Goal: Information Seeking & Learning: Understand process/instructions

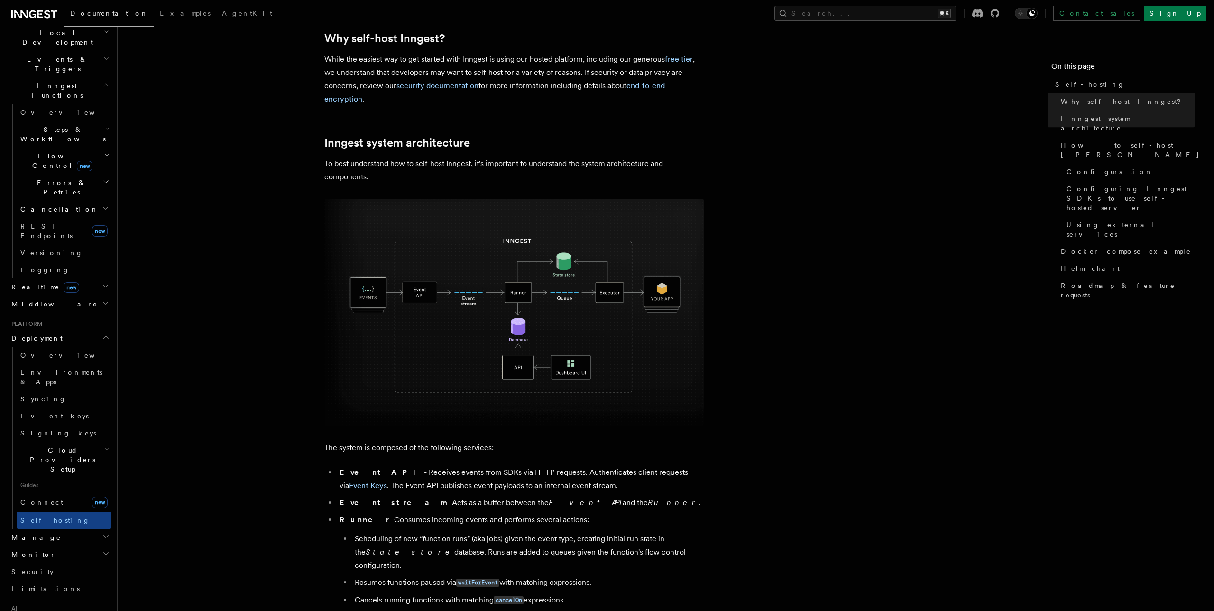
scroll to position [231, 0]
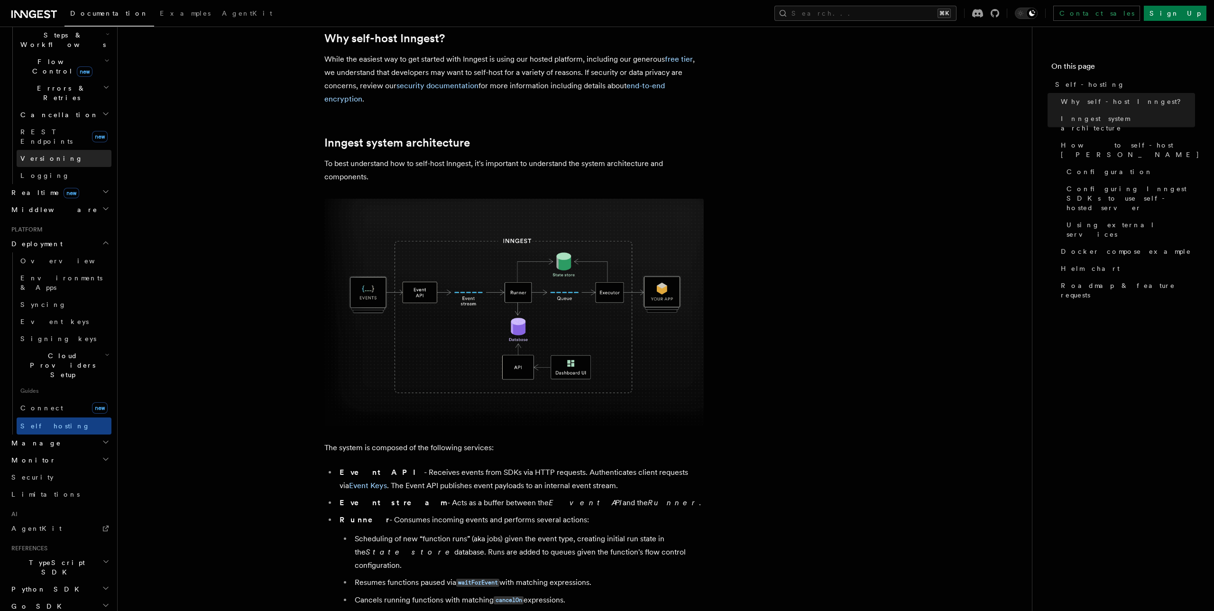
scroll to position [0, 0]
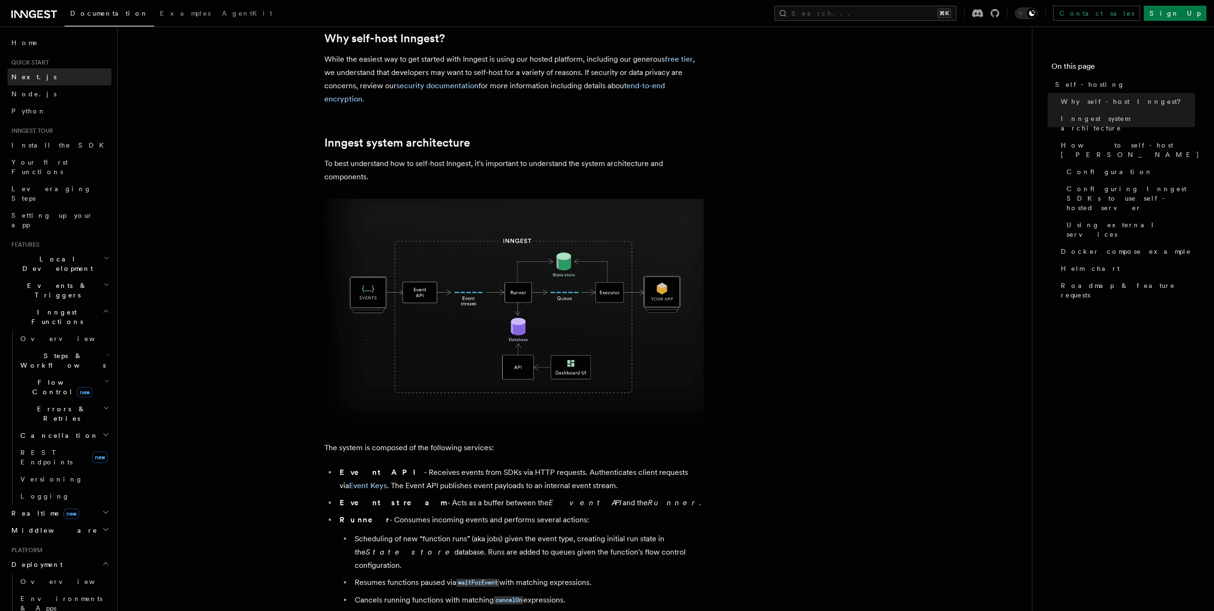
click at [31, 79] on span "Next.js" at bounding box center [33, 77] width 45 height 8
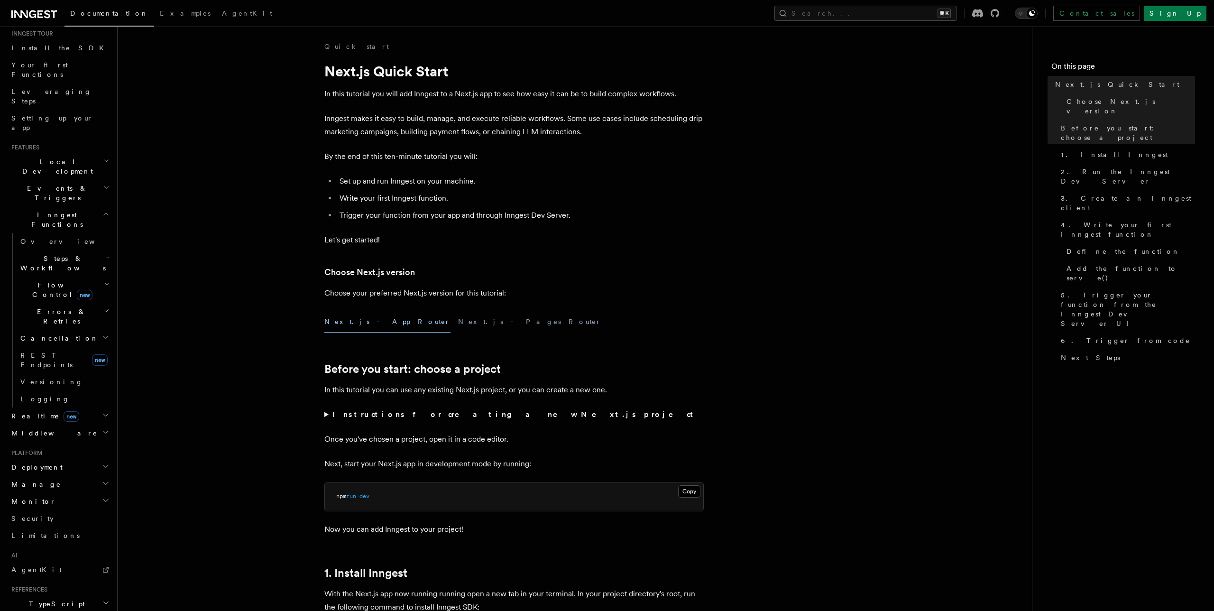
scroll to position [167, 0]
click at [28, 342] on span "Realtime new" at bounding box center [44, 346] width 72 height 9
click at [43, 402] on span "Middleware" at bounding box center [53, 406] width 90 height 9
click at [59, 586] on h2 "Deployment" at bounding box center [60, 594] width 104 height 17
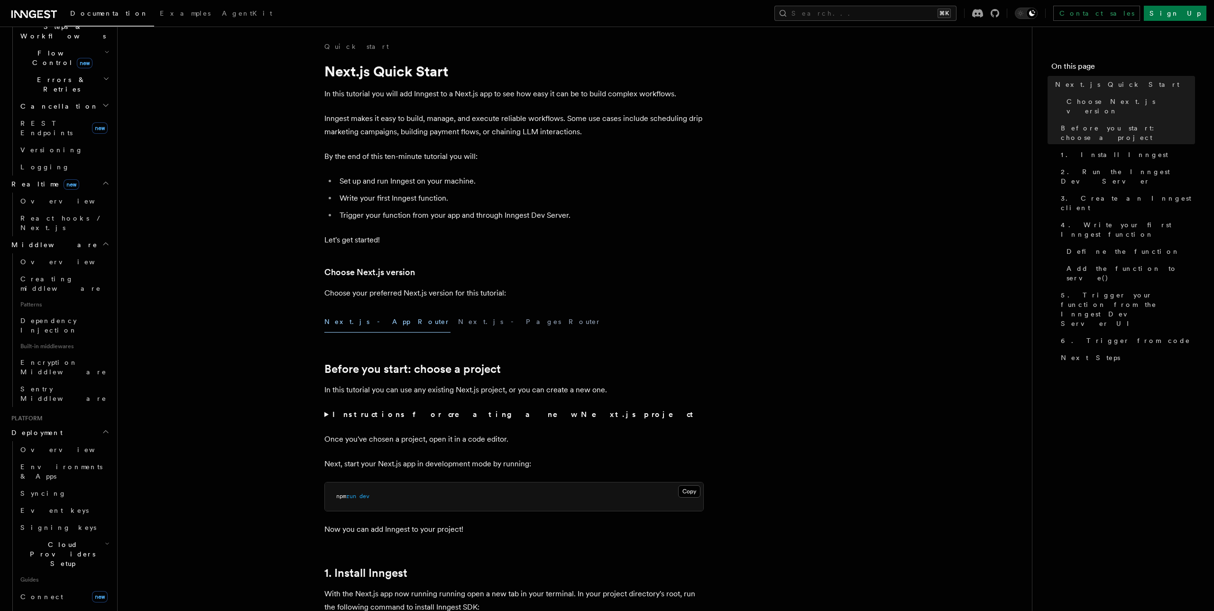
click at [33, 576] on span "Monitor" at bounding box center [32, 580] width 48 height 9
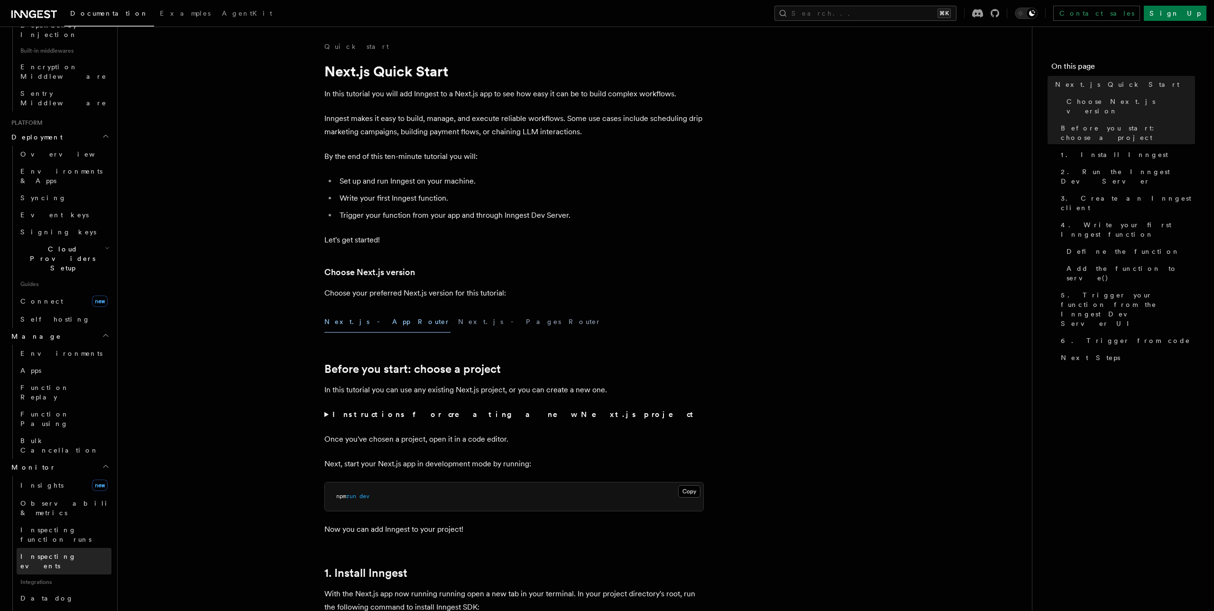
scroll to position [675, 0]
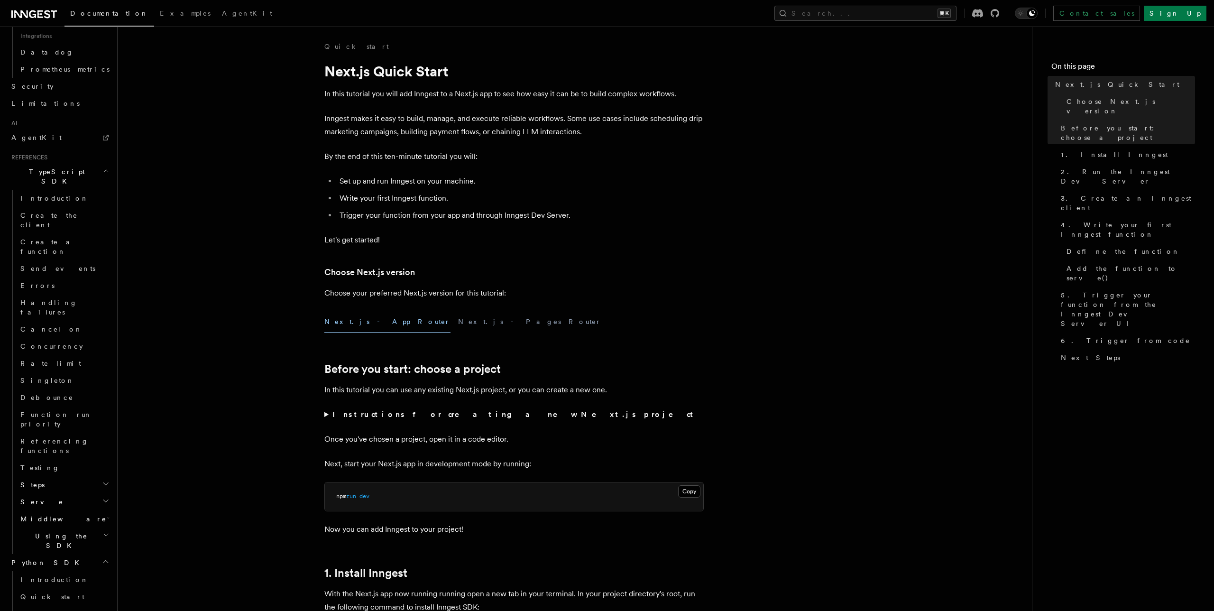
click at [88, 277] on h2 "Events & Triggers" at bounding box center [60, 290] width 104 height 27
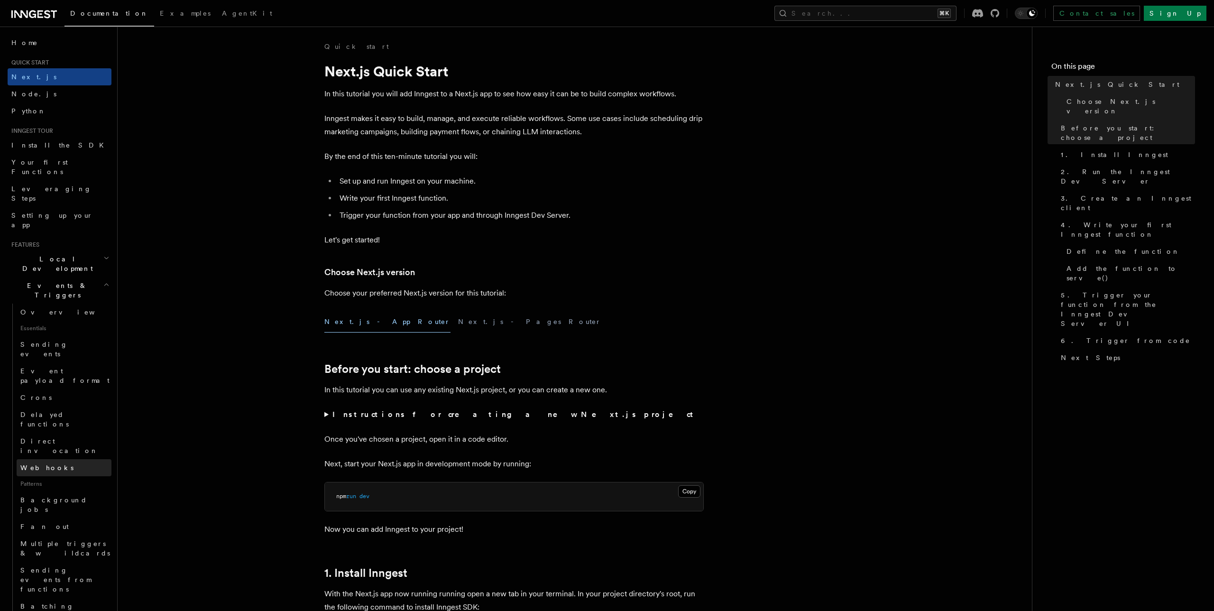
click at [33, 464] on span "Webhooks" at bounding box center [46, 468] width 53 height 8
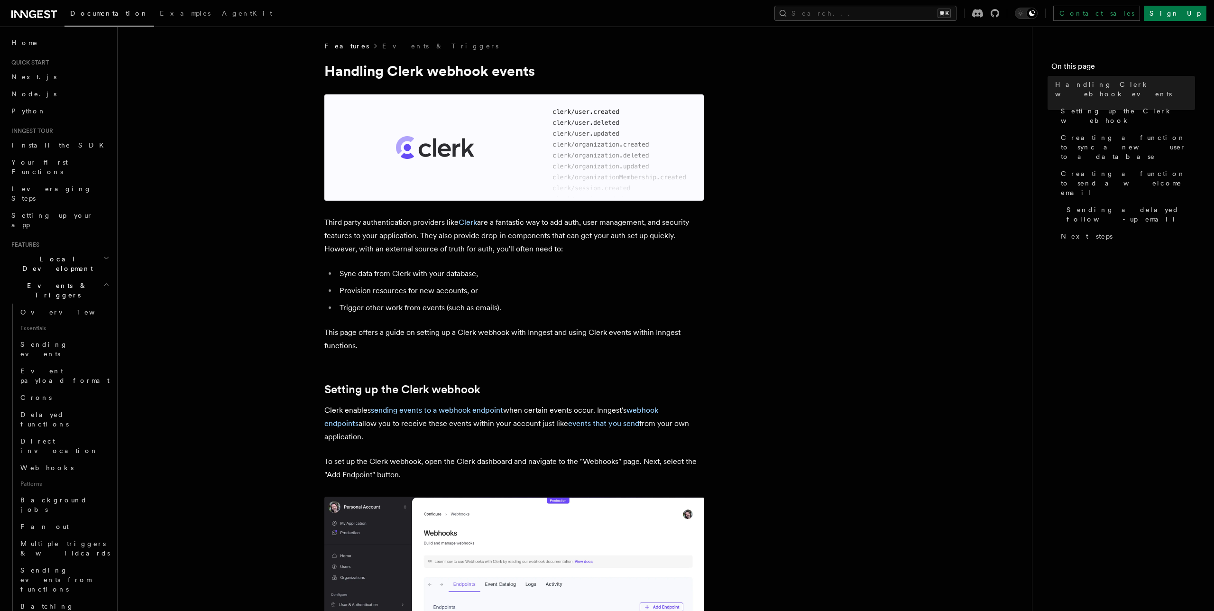
scroll to position [1, 0]
drag, startPoint x: 345, startPoint y: 277, endPoint x: 510, endPoint y: 279, distance: 165.6
click at [510, 279] on li "Sync data from Clerk with your database," at bounding box center [520, 273] width 367 height 13
drag, startPoint x: 342, startPoint y: 290, endPoint x: 507, endPoint y: 290, distance: 165.1
click at [507, 290] on li "Provision resources for new accounts, or" at bounding box center [520, 290] width 367 height 13
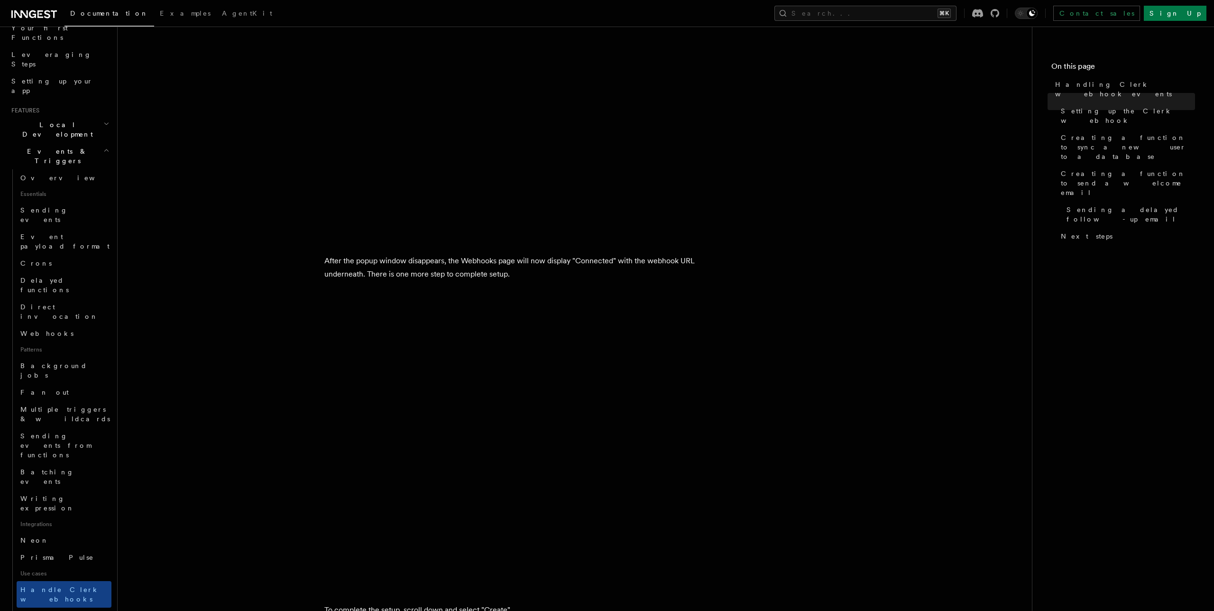
scroll to position [1159, 0]
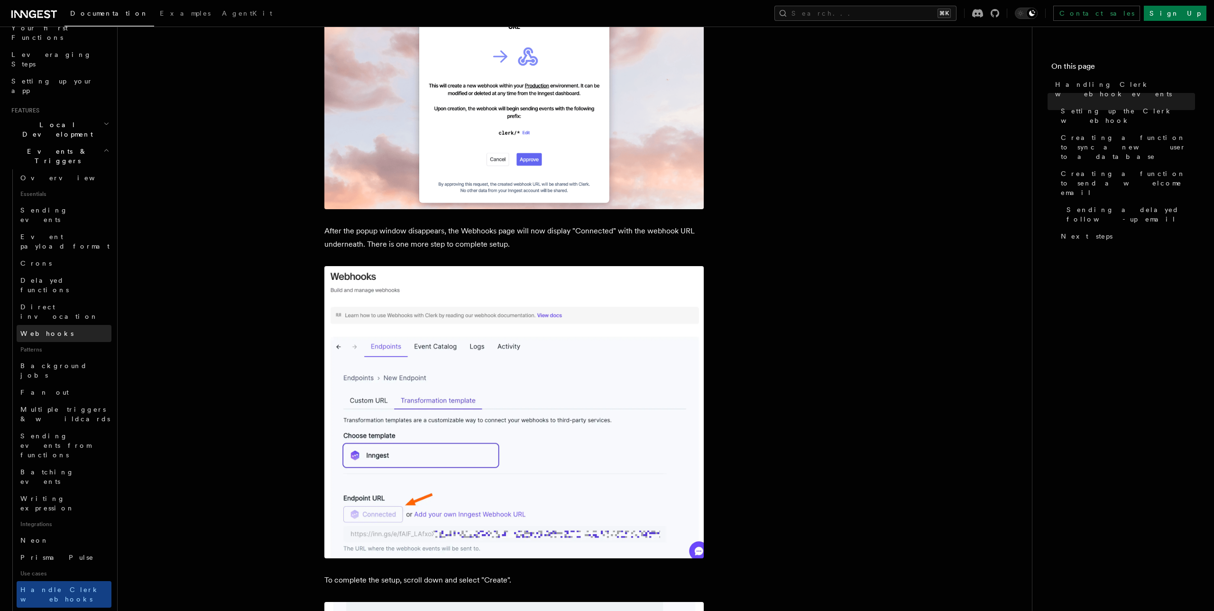
click at [45, 330] on span "Webhooks" at bounding box center [46, 334] width 53 height 8
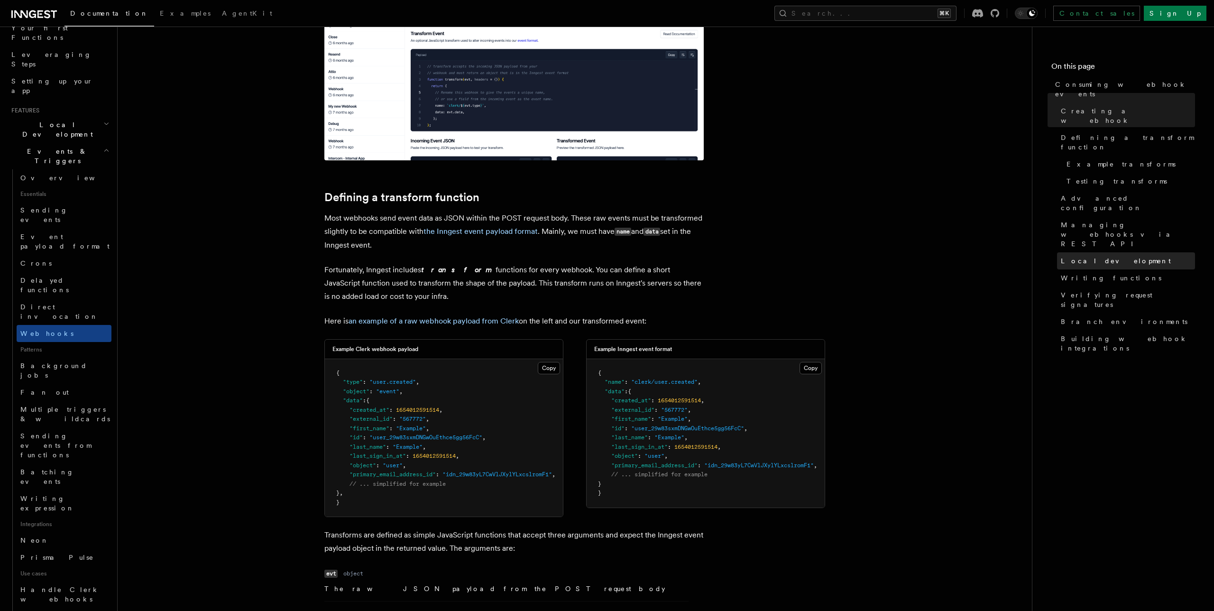
scroll to position [530, 0]
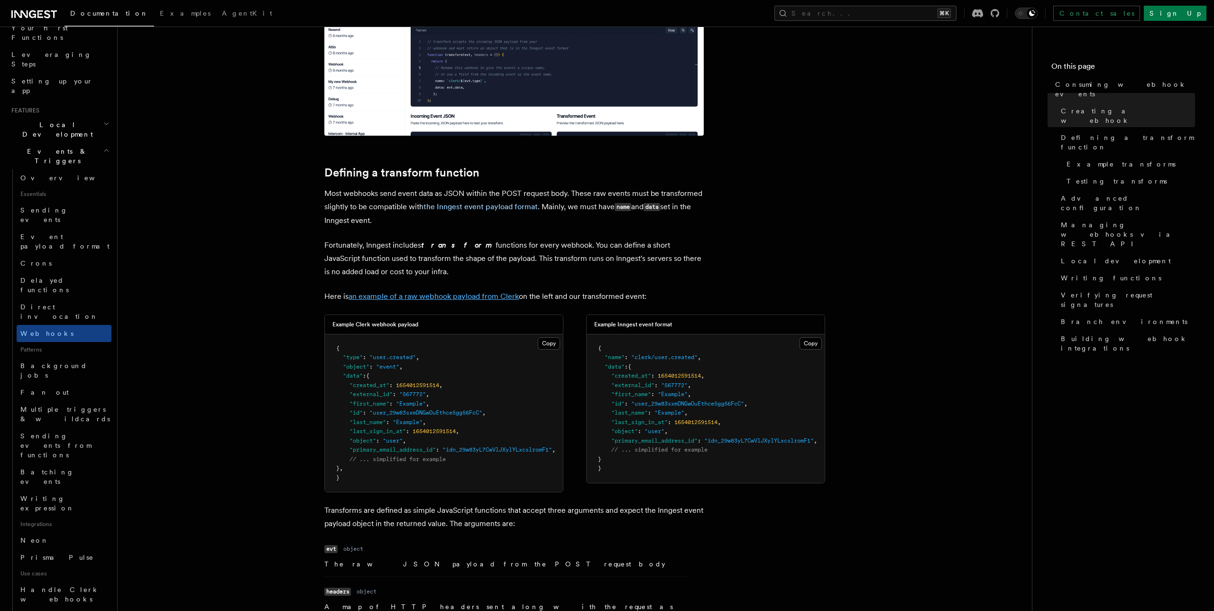
click at [456, 298] on link "an example of a raw webhook payload from Clerk" at bounding box center [434, 296] width 170 height 9
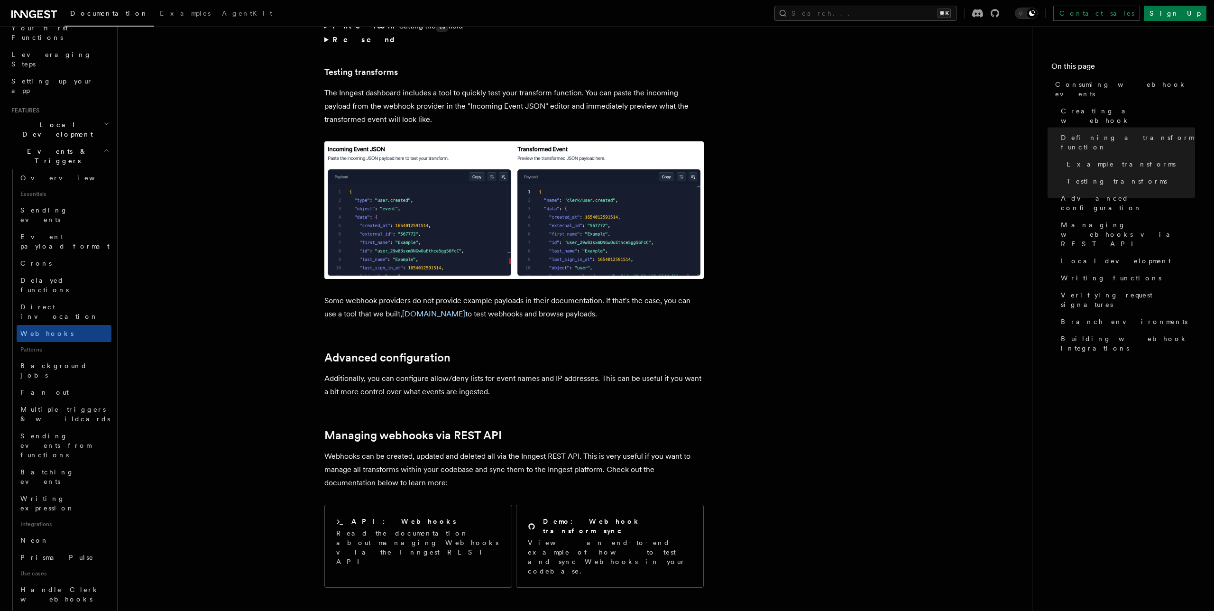
scroll to position [1637, 0]
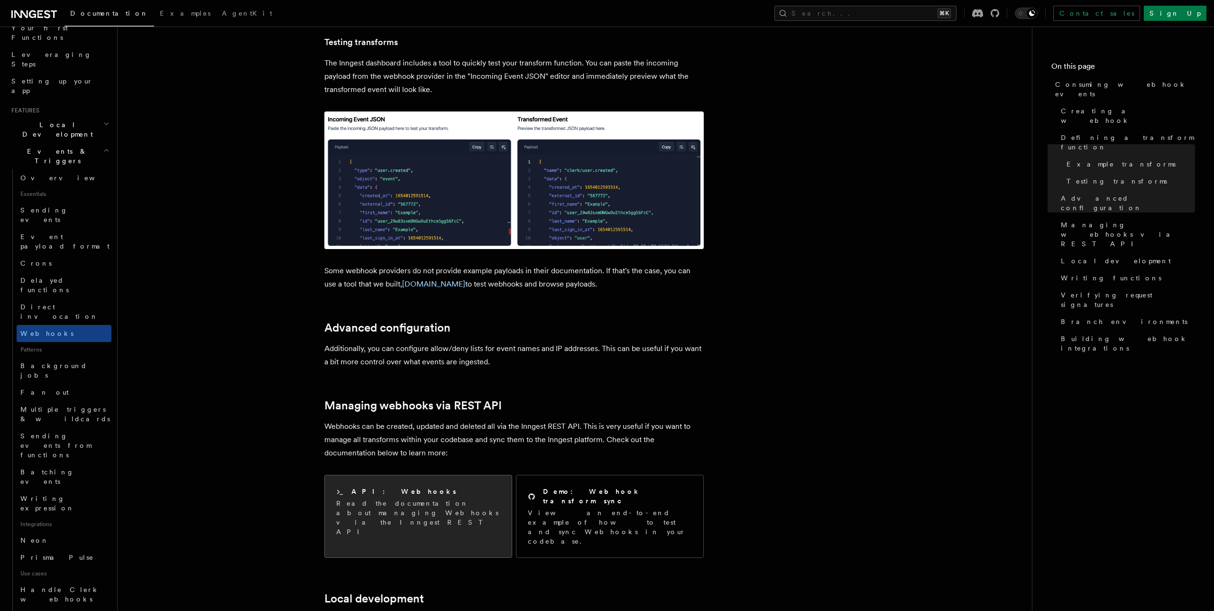
click at [426, 499] on p "Read the documentation about managing Webhooks via the Inngest REST API" at bounding box center [418, 518] width 164 height 38
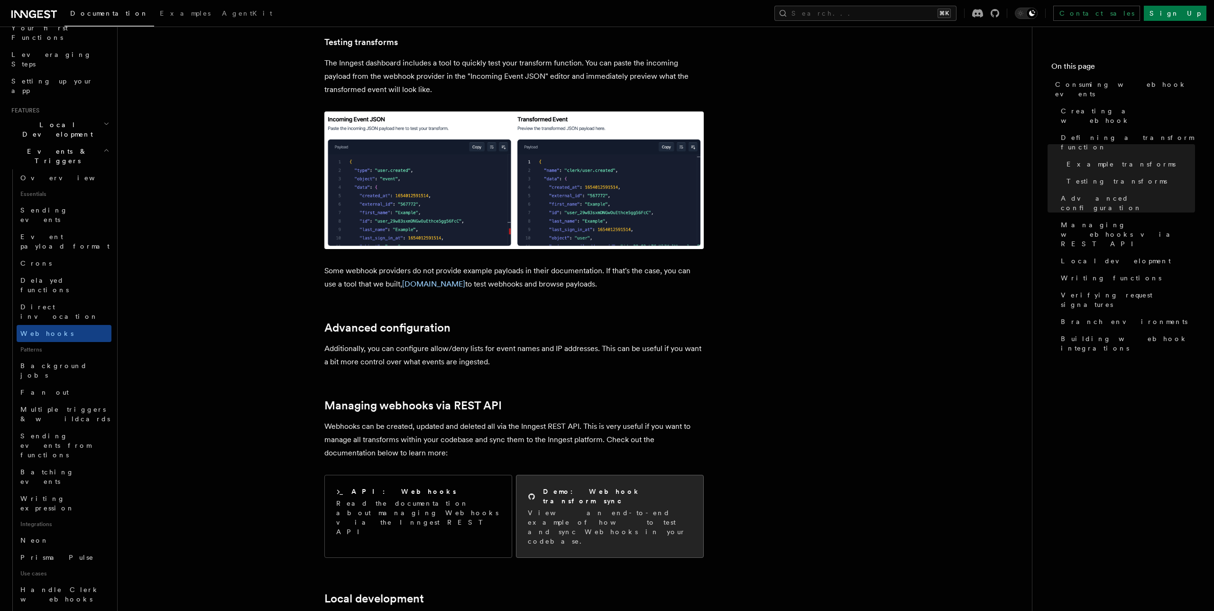
click at [615, 508] on p "View an end-to-end example of how to test and sync Webhooks in your codebase." at bounding box center [610, 527] width 164 height 38
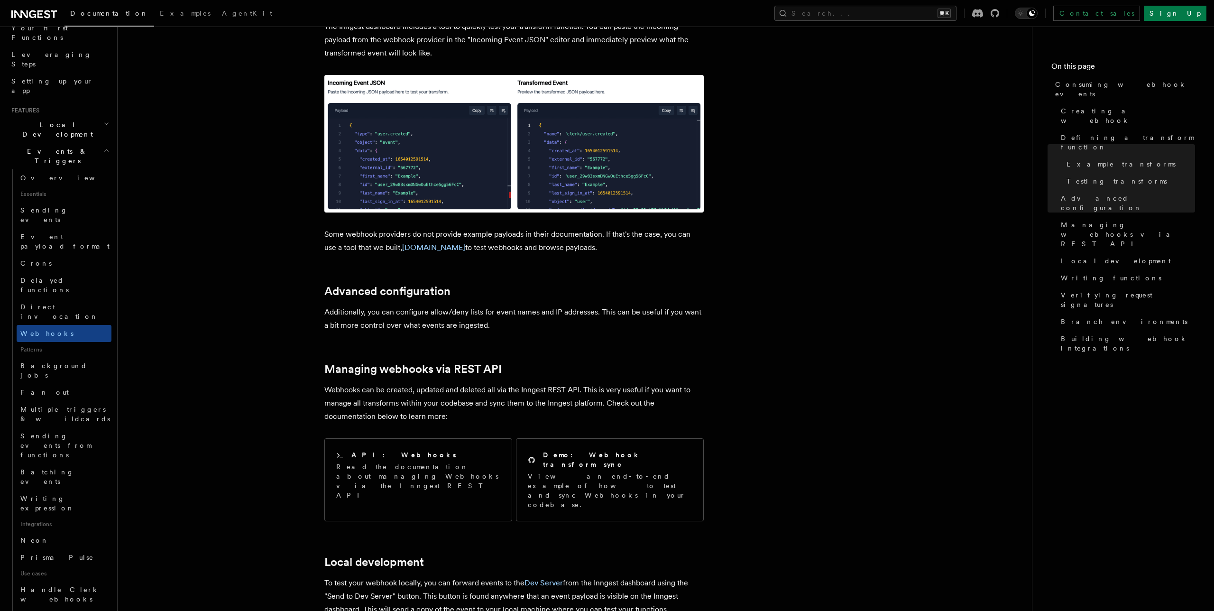
scroll to position [1682, 0]
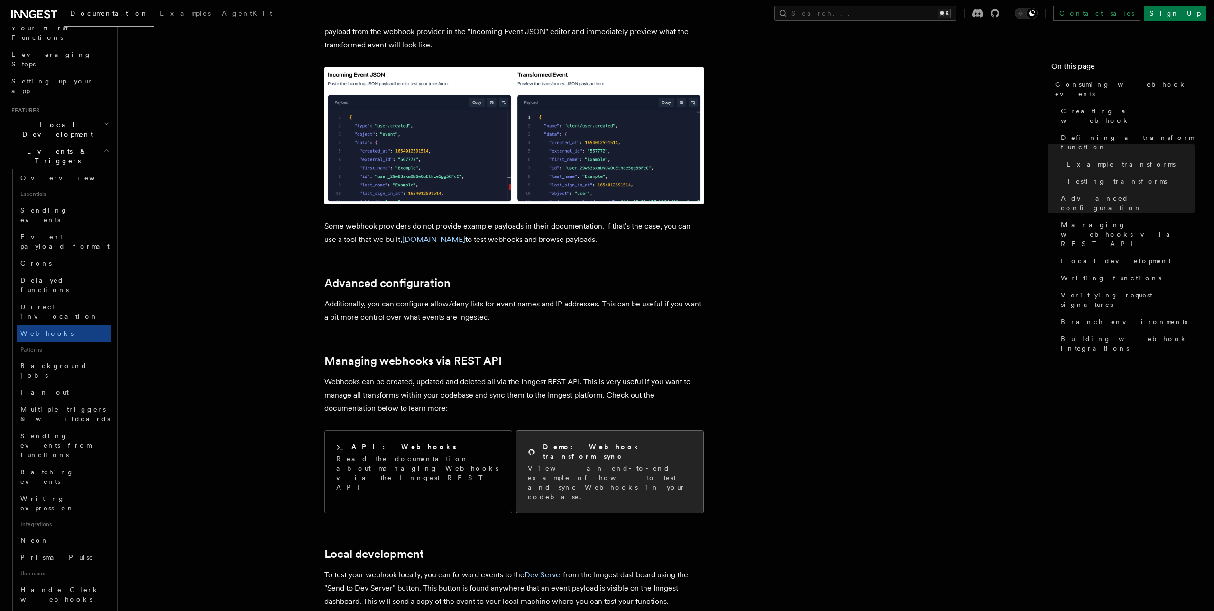
click at [638, 442] on div "Demo: Webhook transform sync View an end-to-end example of how to test and sync…" at bounding box center [610, 471] width 164 height 59
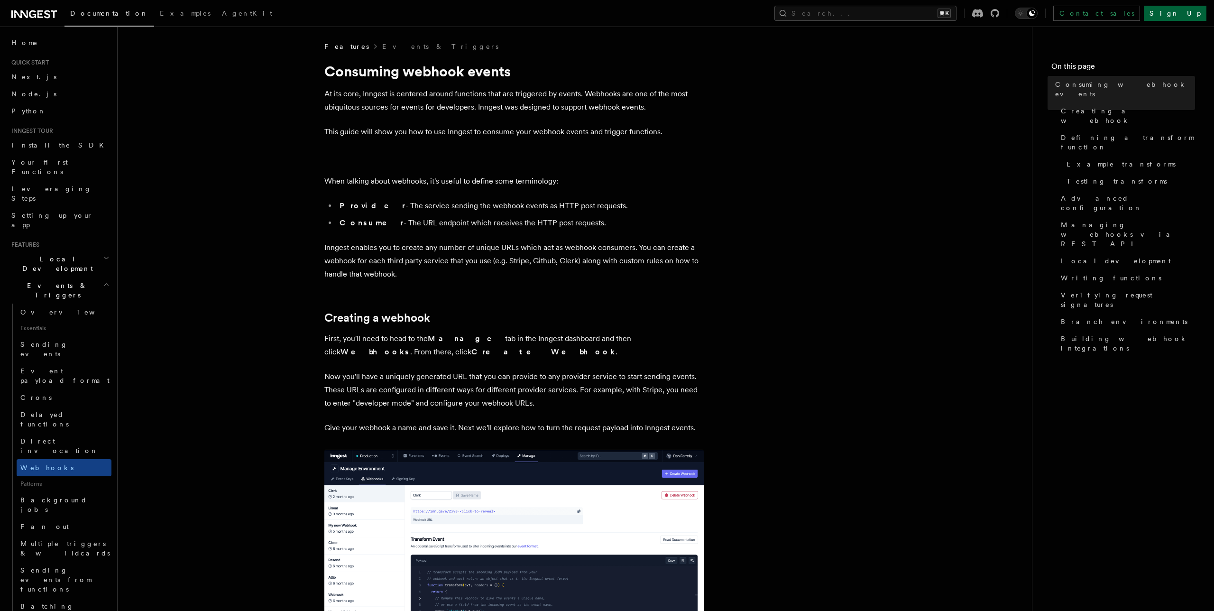
click at [1186, 15] on link "Sign Up" at bounding box center [1175, 13] width 63 height 15
